Goal: Task Accomplishment & Management: Manage account settings

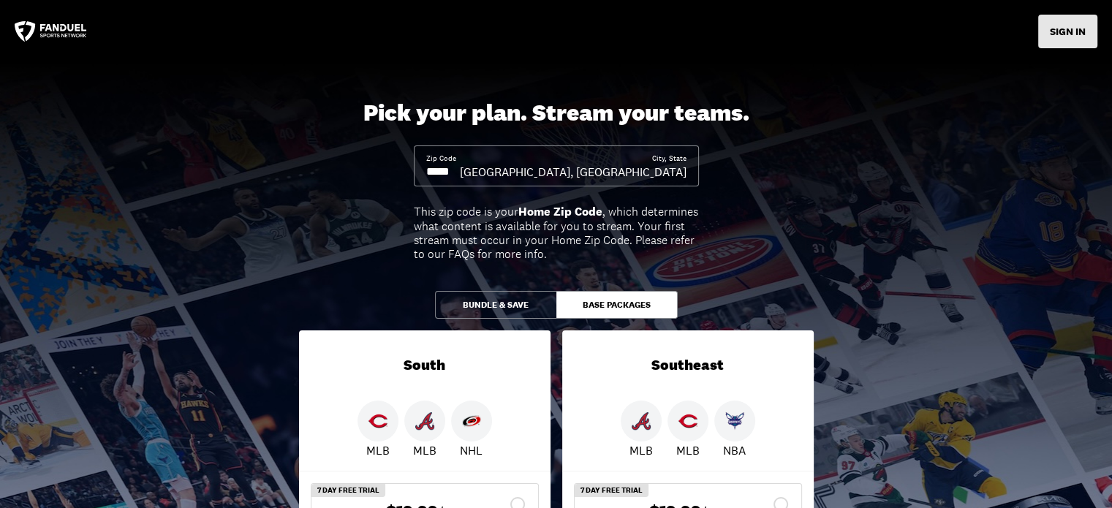
click at [1068, 30] on button "SIGN IN" at bounding box center [1068, 32] width 59 height 34
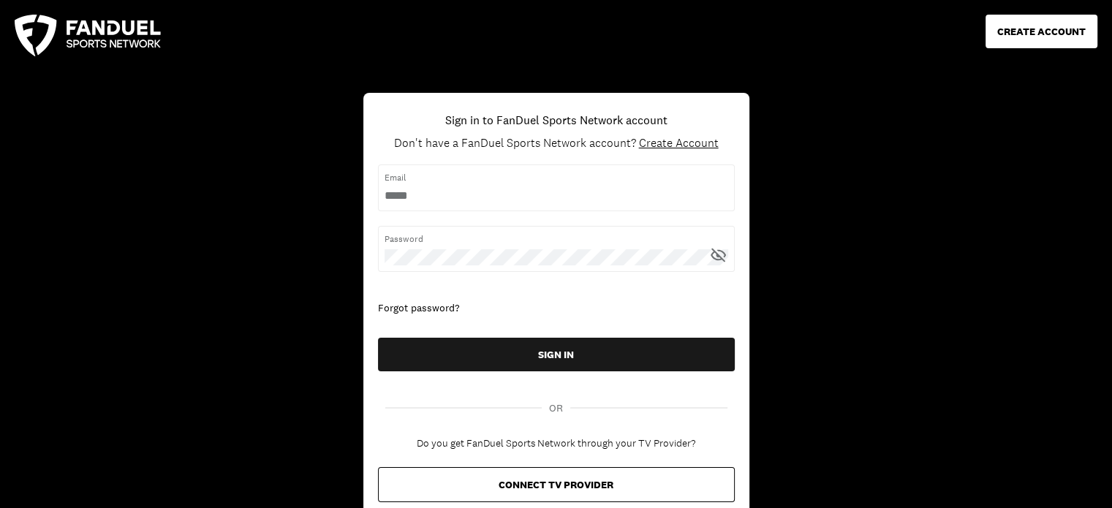
click at [526, 189] on input "username" at bounding box center [557, 196] width 344 height 16
type input "**********"
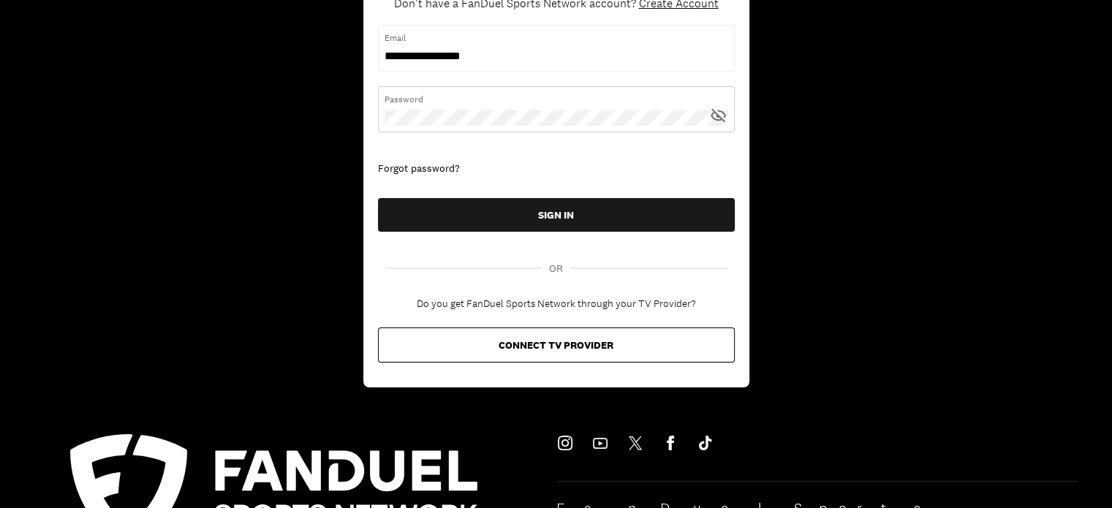
scroll to position [146, 0]
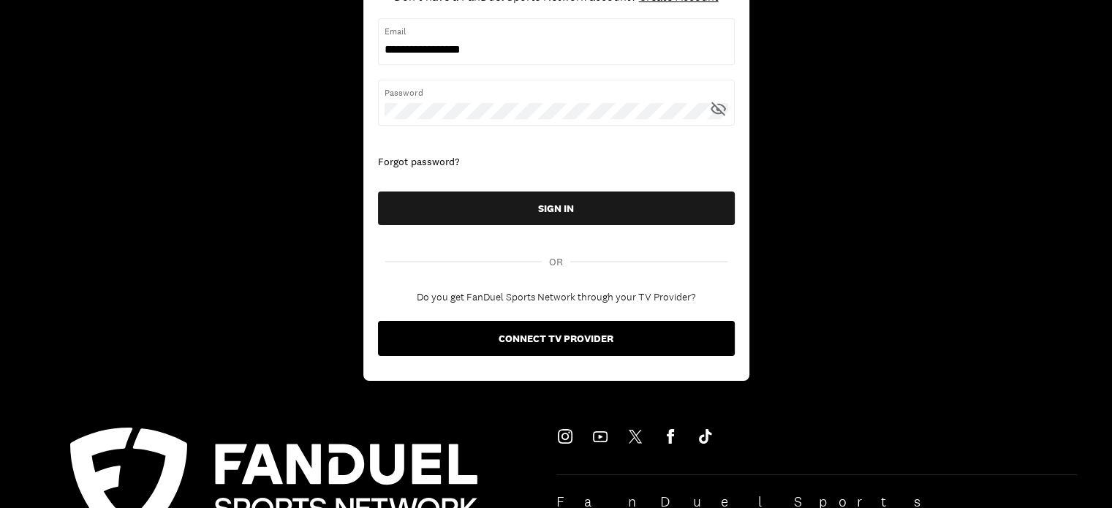
click at [632, 329] on button "CONNECT TV PROVIDER" at bounding box center [556, 338] width 357 height 35
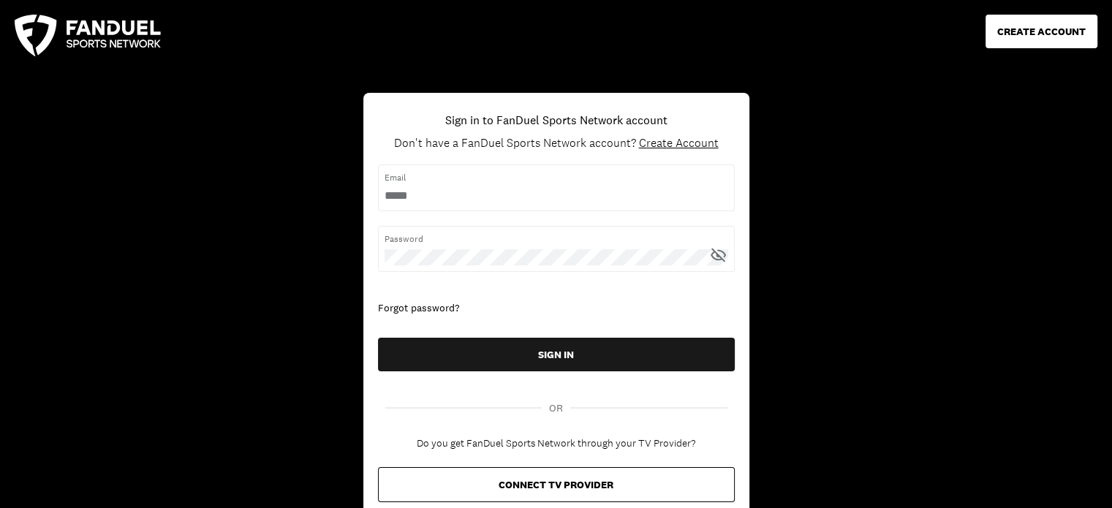
click at [426, 198] on input "username" at bounding box center [557, 196] width 344 height 16
type input "**********"
click at [378, 338] on button "SIGN IN" at bounding box center [556, 355] width 357 height 34
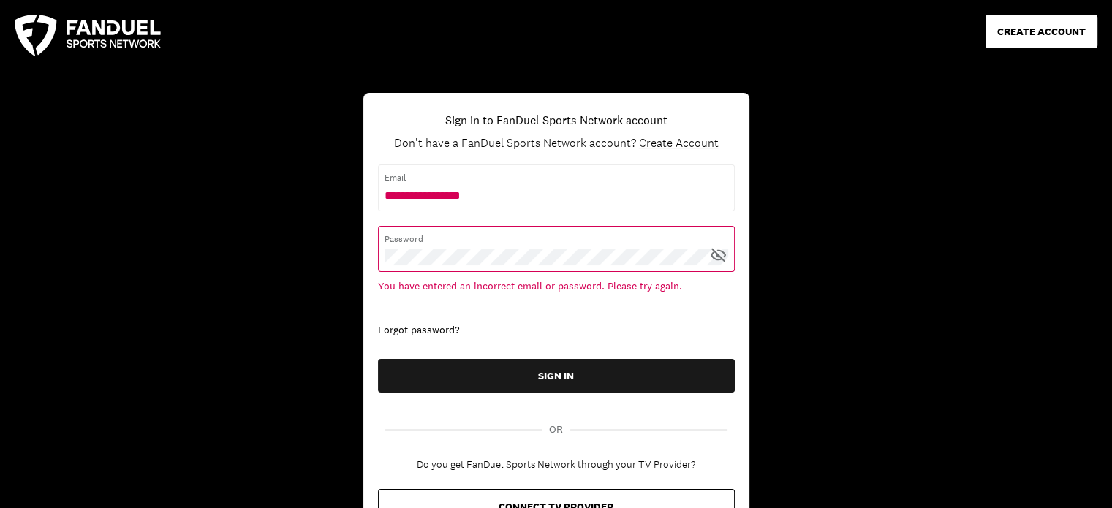
click at [412, 327] on div "Forgot password?" at bounding box center [556, 330] width 357 height 15
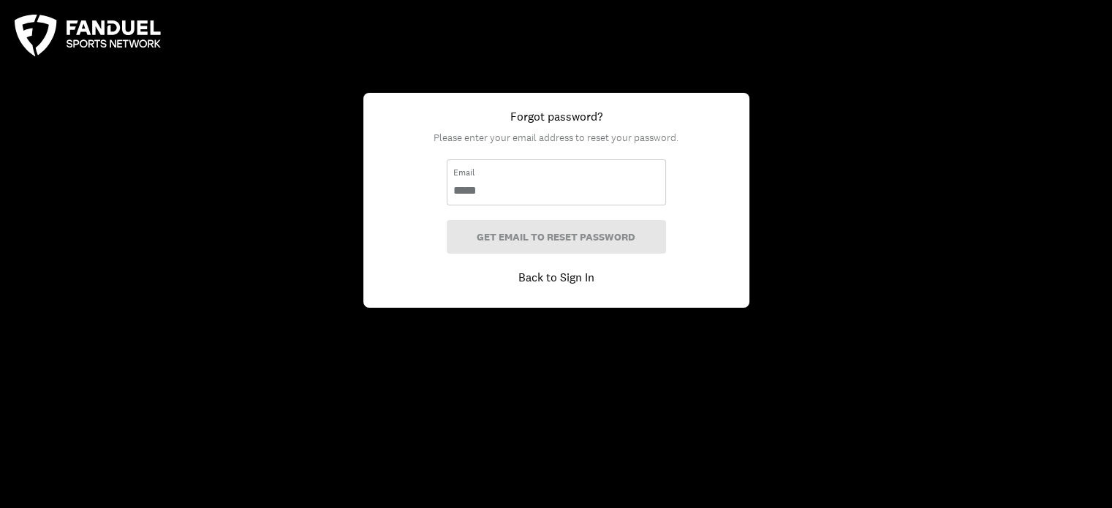
click at [564, 184] on input "email" at bounding box center [556, 191] width 206 height 16
type input "**********"
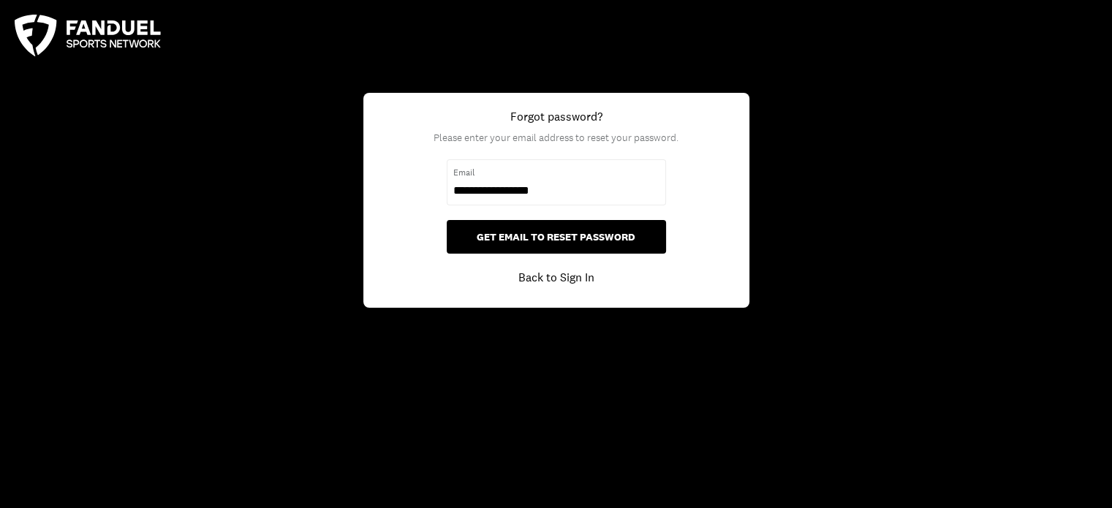
click at [585, 237] on button "GET EMAIL TO RESET PASSWORD" at bounding box center [556, 237] width 219 height 34
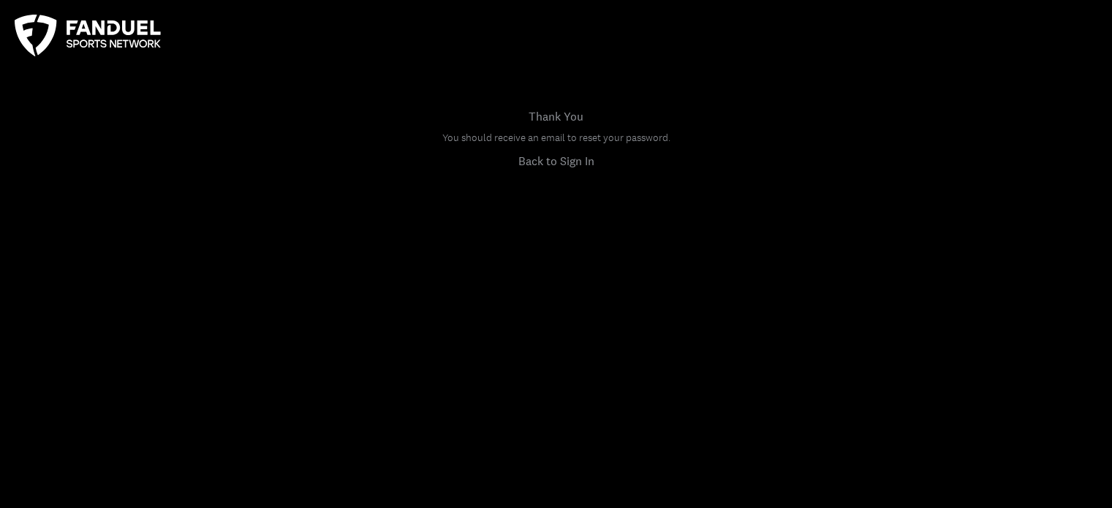
click at [100, 35] on icon at bounding box center [88, 36] width 146 height 42
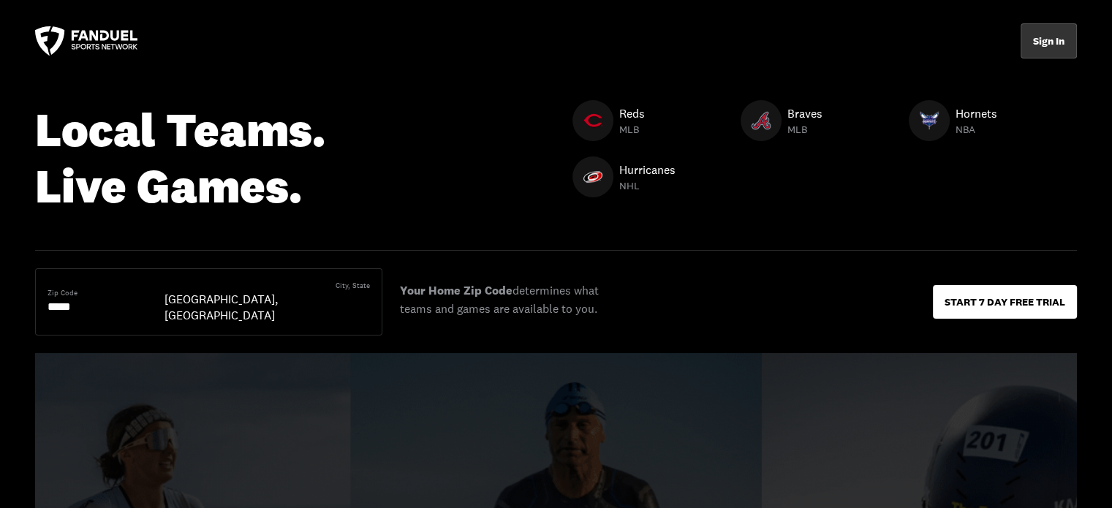
click at [1039, 45] on button "Sign In" at bounding box center [1049, 40] width 56 height 35
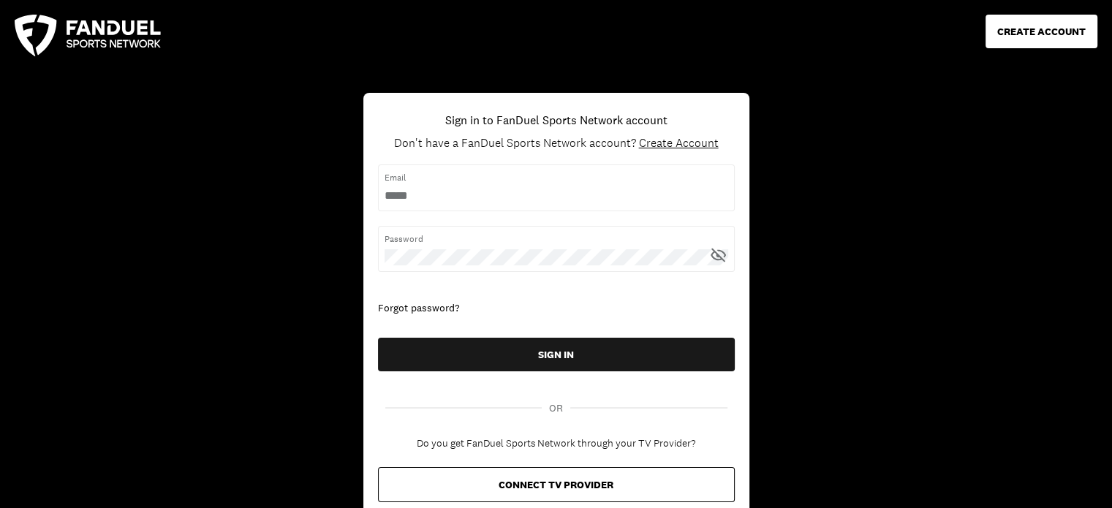
click at [590, 189] on input "username" at bounding box center [557, 196] width 344 height 16
type input "**********"
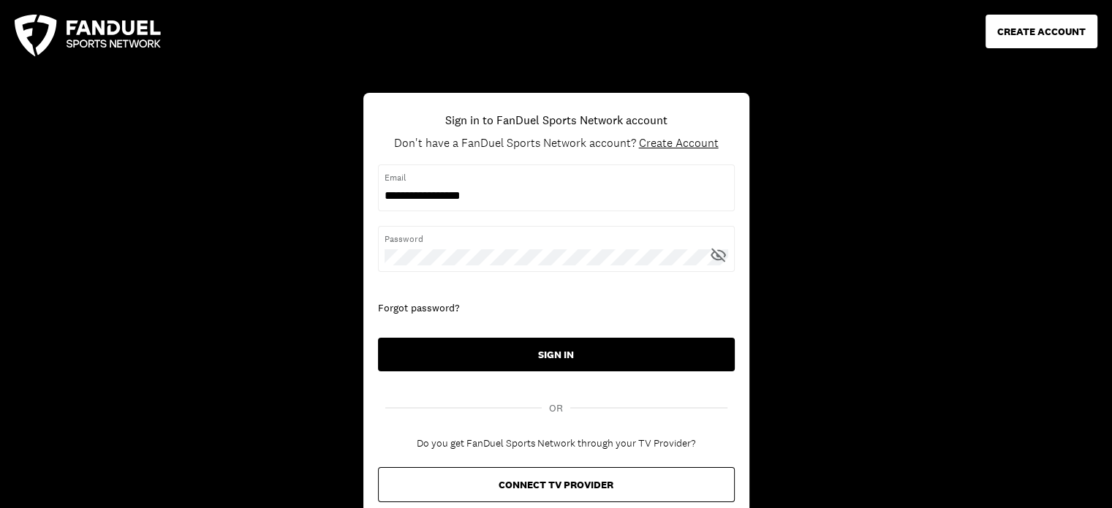
click at [558, 348] on button "SIGN IN" at bounding box center [556, 355] width 357 height 34
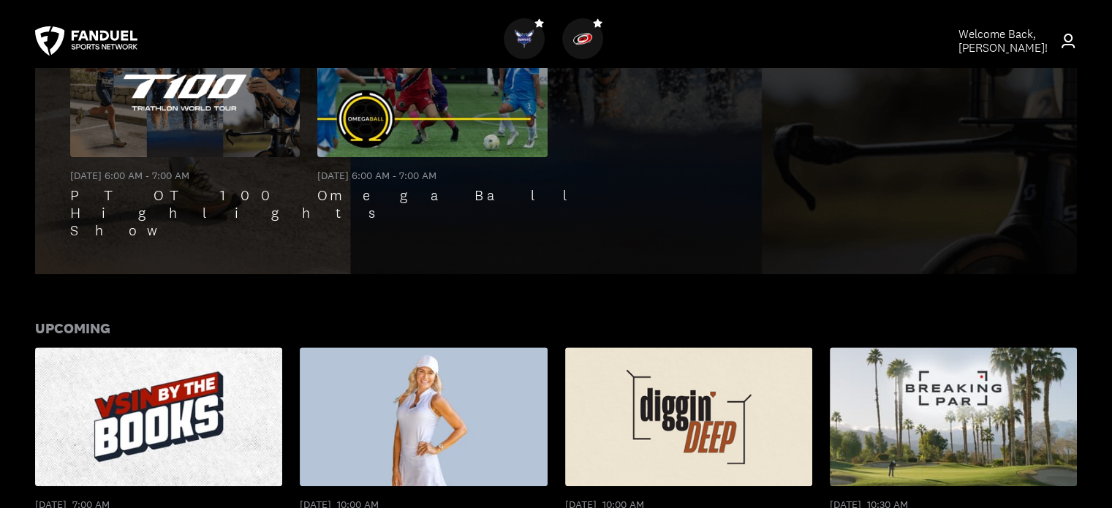
scroll to position [512, 0]
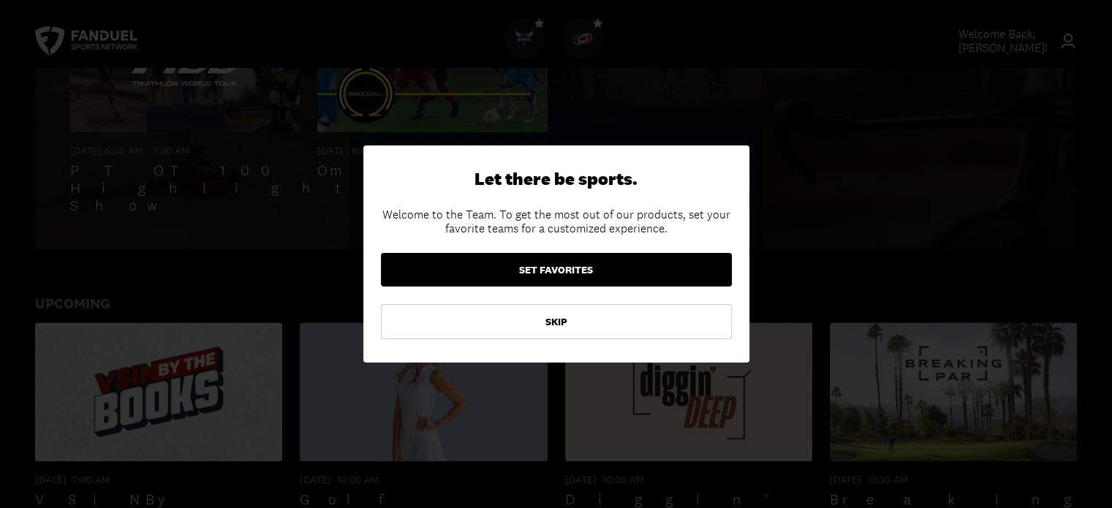
click at [579, 264] on button "SET FAVORITES" at bounding box center [556, 270] width 351 height 34
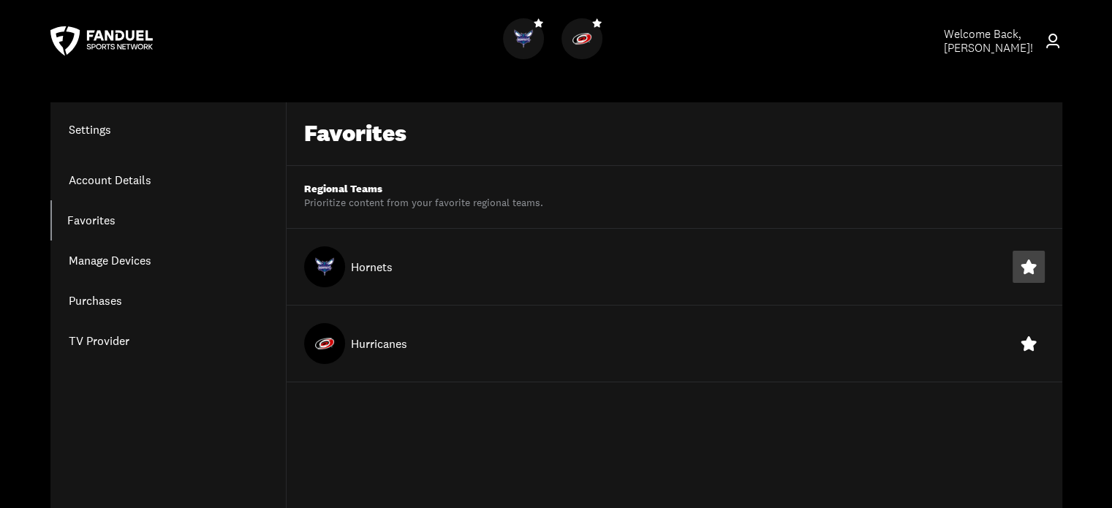
click at [1029, 271] on icon at bounding box center [1029, 267] width 15 height 14
click at [1025, 344] on icon at bounding box center [1029, 343] width 15 height 14
click at [124, 39] on icon at bounding box center [101, 40] width 102 height 29
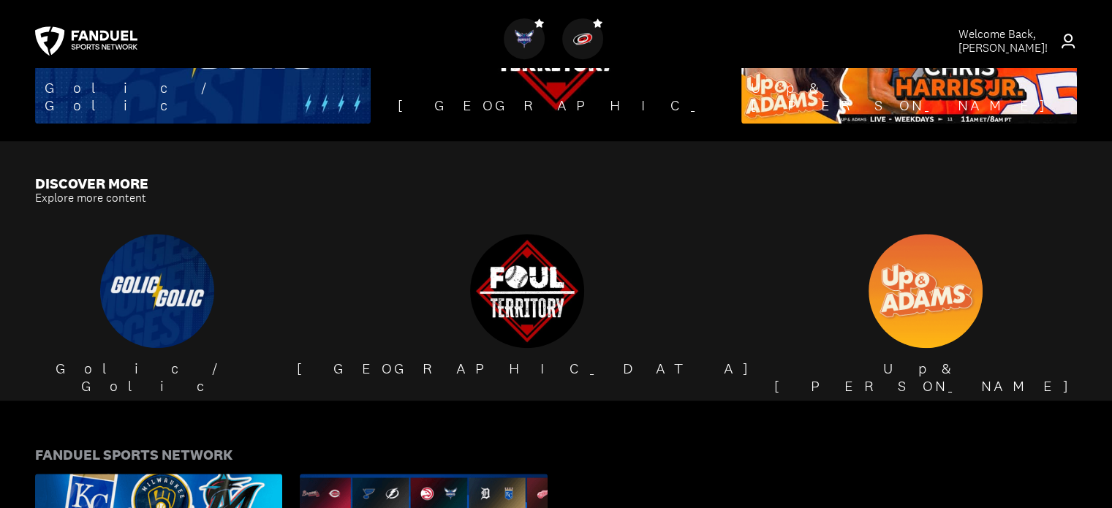
scroll to position [1243, 0]
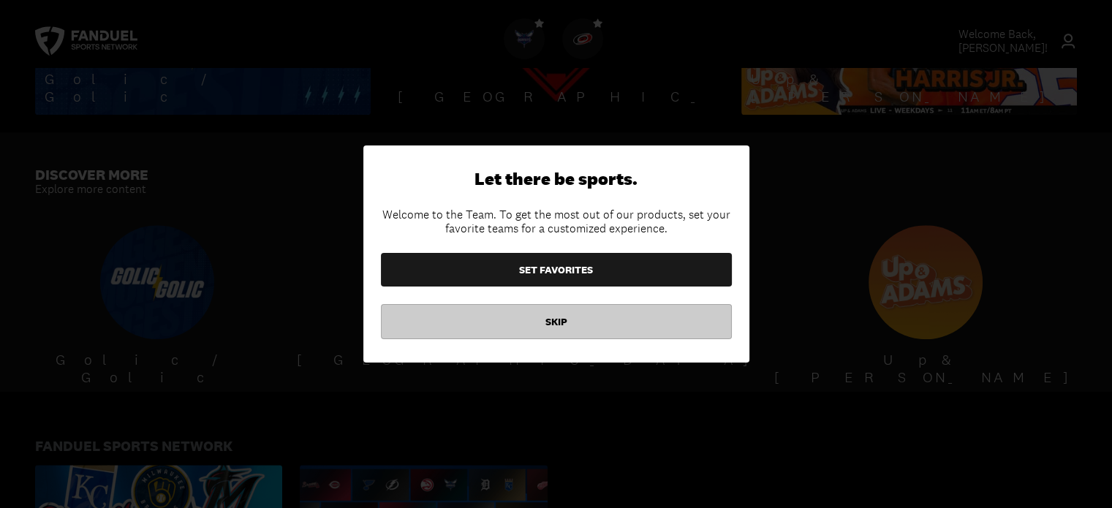
click at [558, 320] on button "SKIP" at bounding box center [556, 321] width 351 height 35
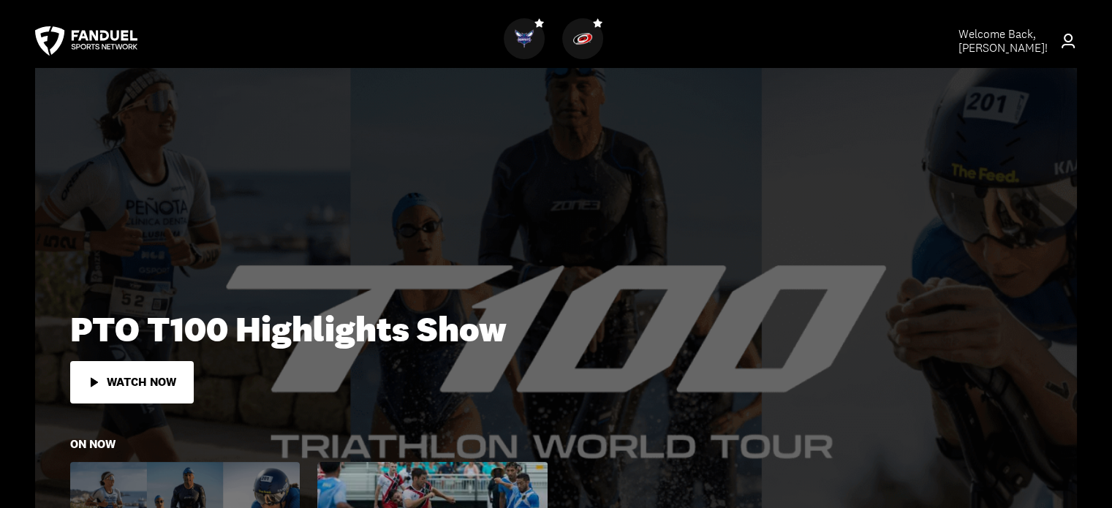
scroll to position [0, 0]
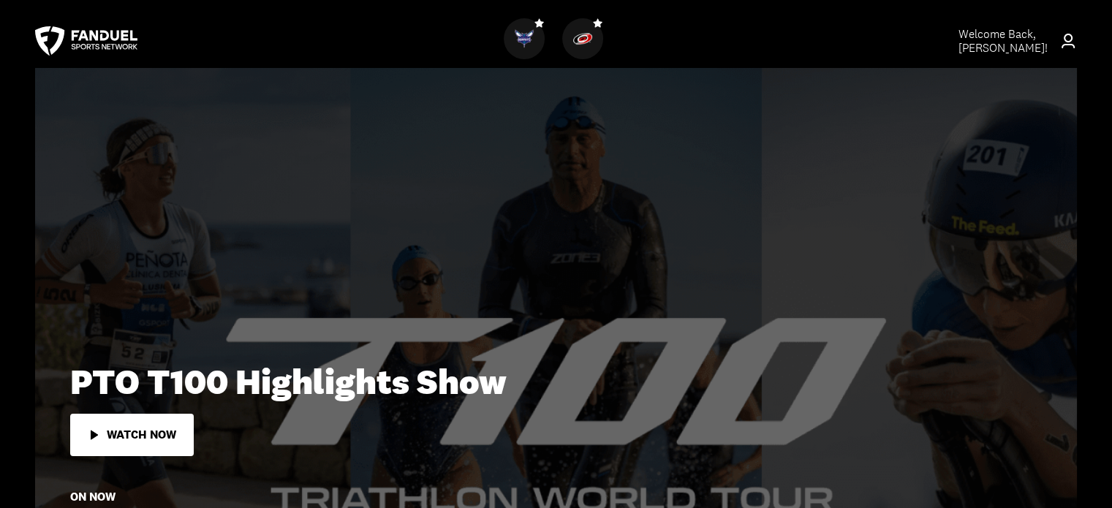
click at [1003, 39] on span "Welcome Back, [PERSON_NAME] !" at bounding box center [1003, 40] width 89 height 29
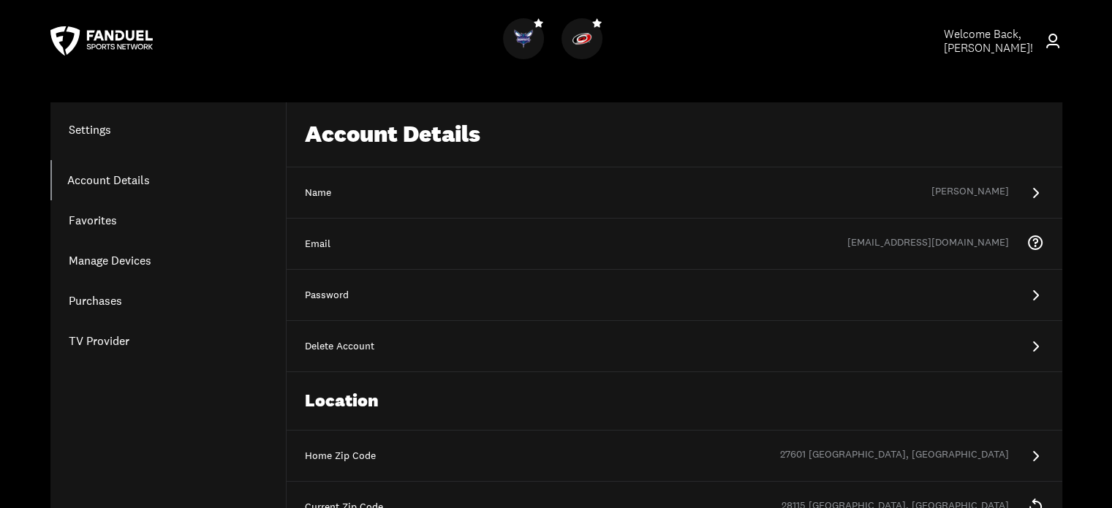
click at [114, 295] on link "Purchases" at bounding box center [167, 301] width 235 height 40
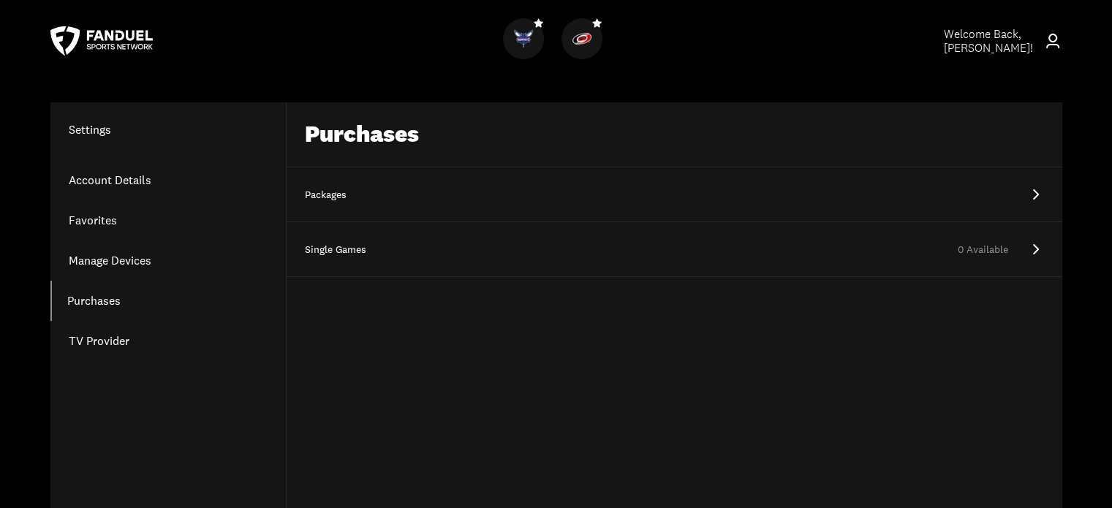
click at [336, 195] on div "Packages" at bounding box center [341, 195] width 73 height 15
